Goal: Check status: Check status

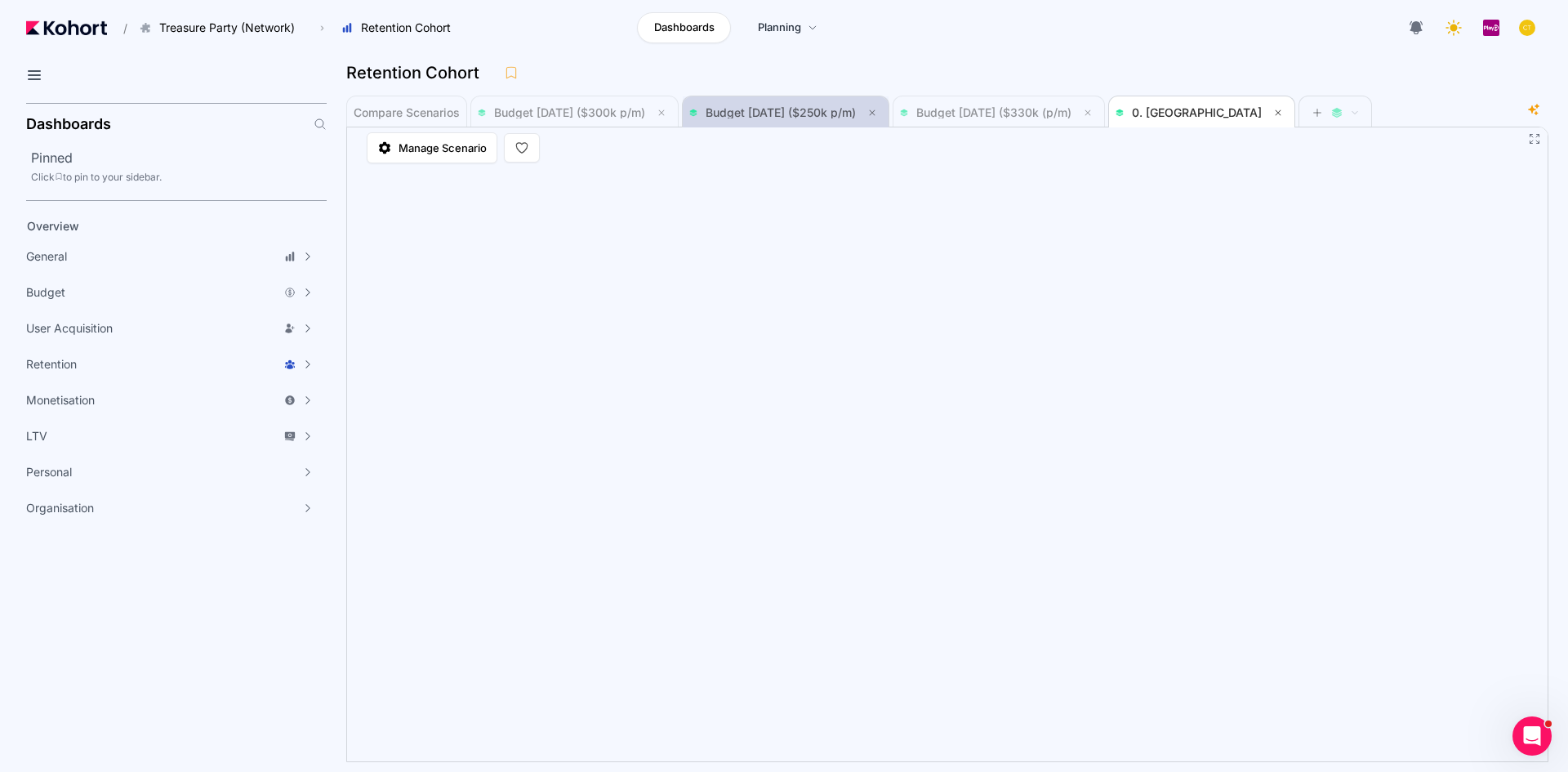
click at [772, 111] on span "Budget [DATE] ($250k p/m)" at bounding box center [780, 112] width 150 height 14
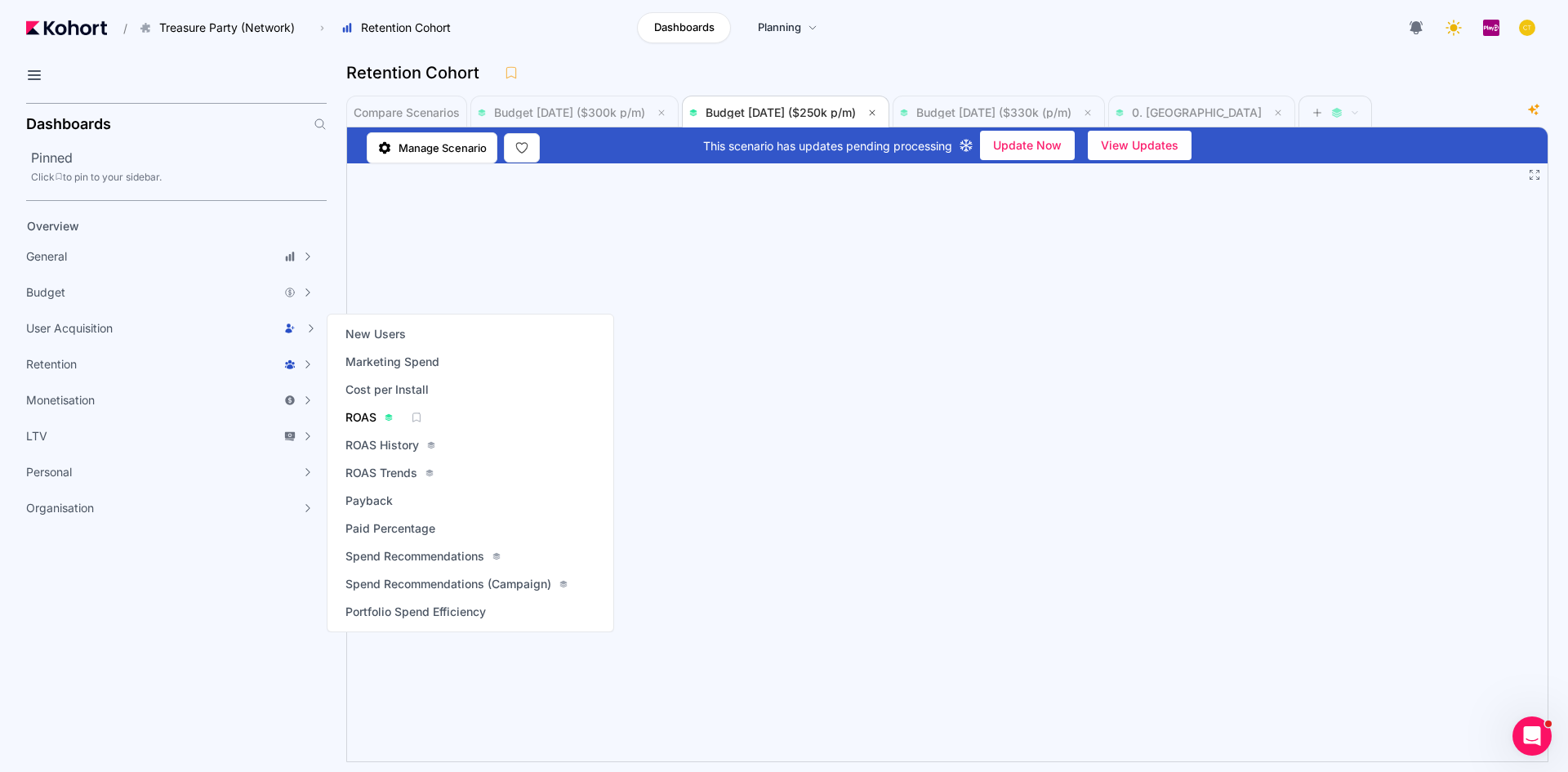
click at [357, 422] on span "ROAS" at bounding box center [361, 417] width 31 height 17
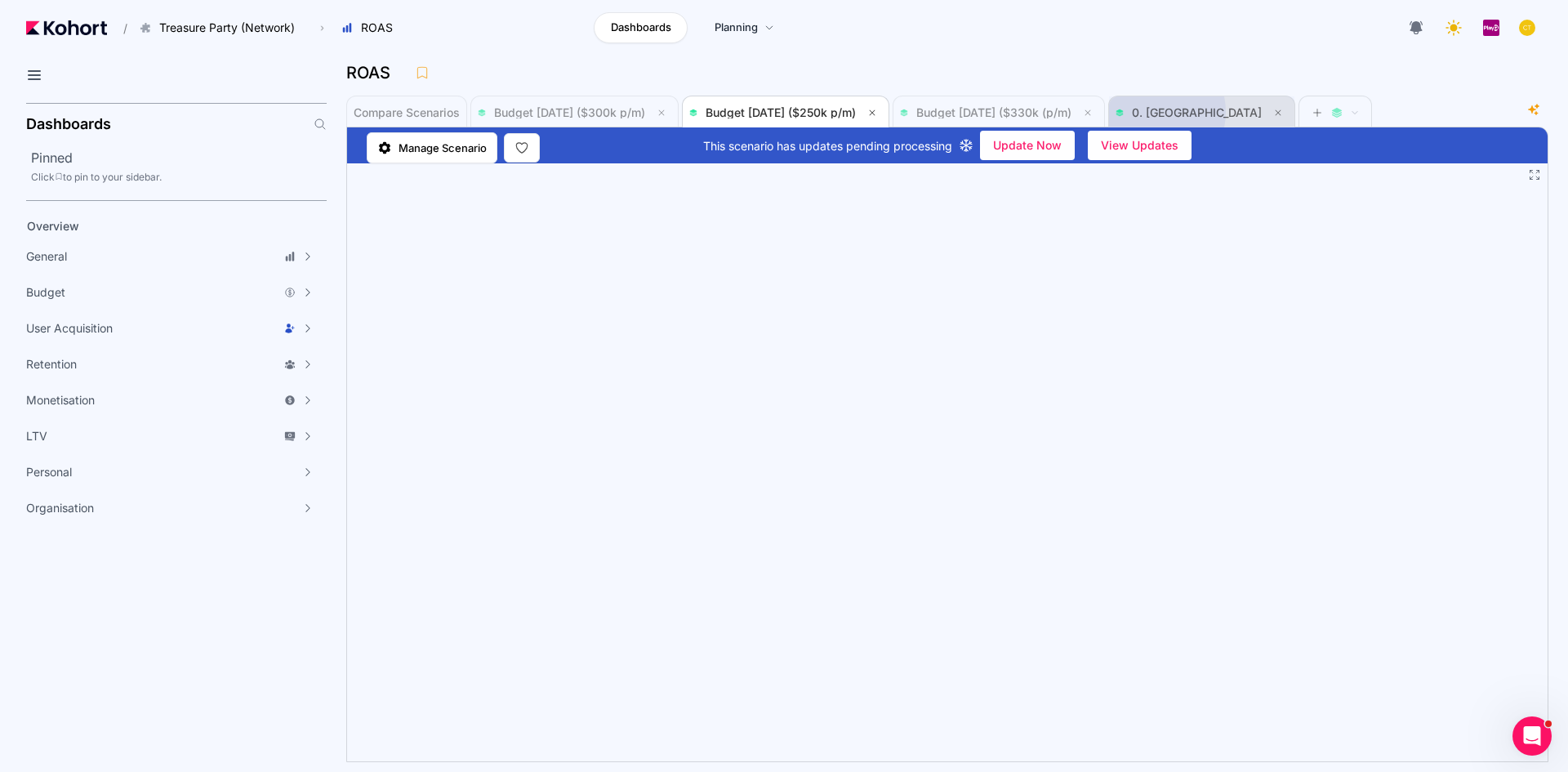
click at [1202, 112] on span "0. [GEOGRAPHIC_DATA]" at bounding box center [1196, 112] width 130 height 14
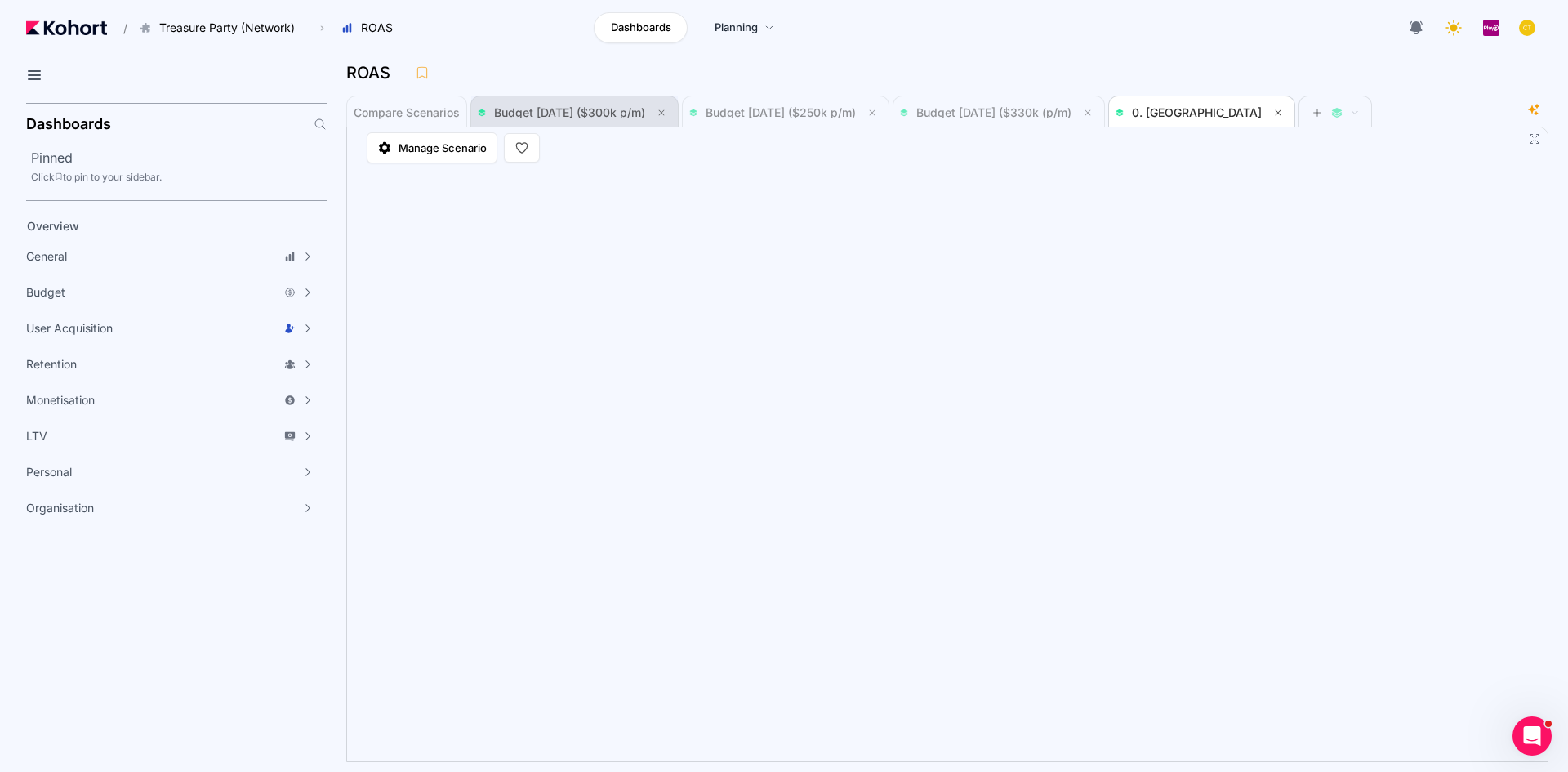
click at [563, 97] on span "Budget [DATE] ($300k p/m)" at bounding box center [575, 112] width 194 height 32
